Goal: Task Accomplishment & Management: Manage account settings

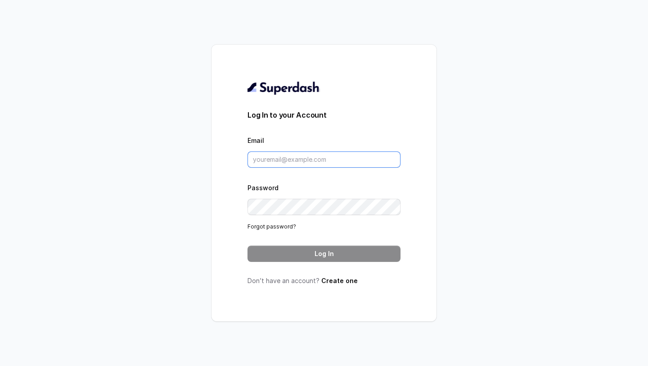
type input "vivek@trysuperdash.com"
